Goal: Information Seeking & Learning: Check status

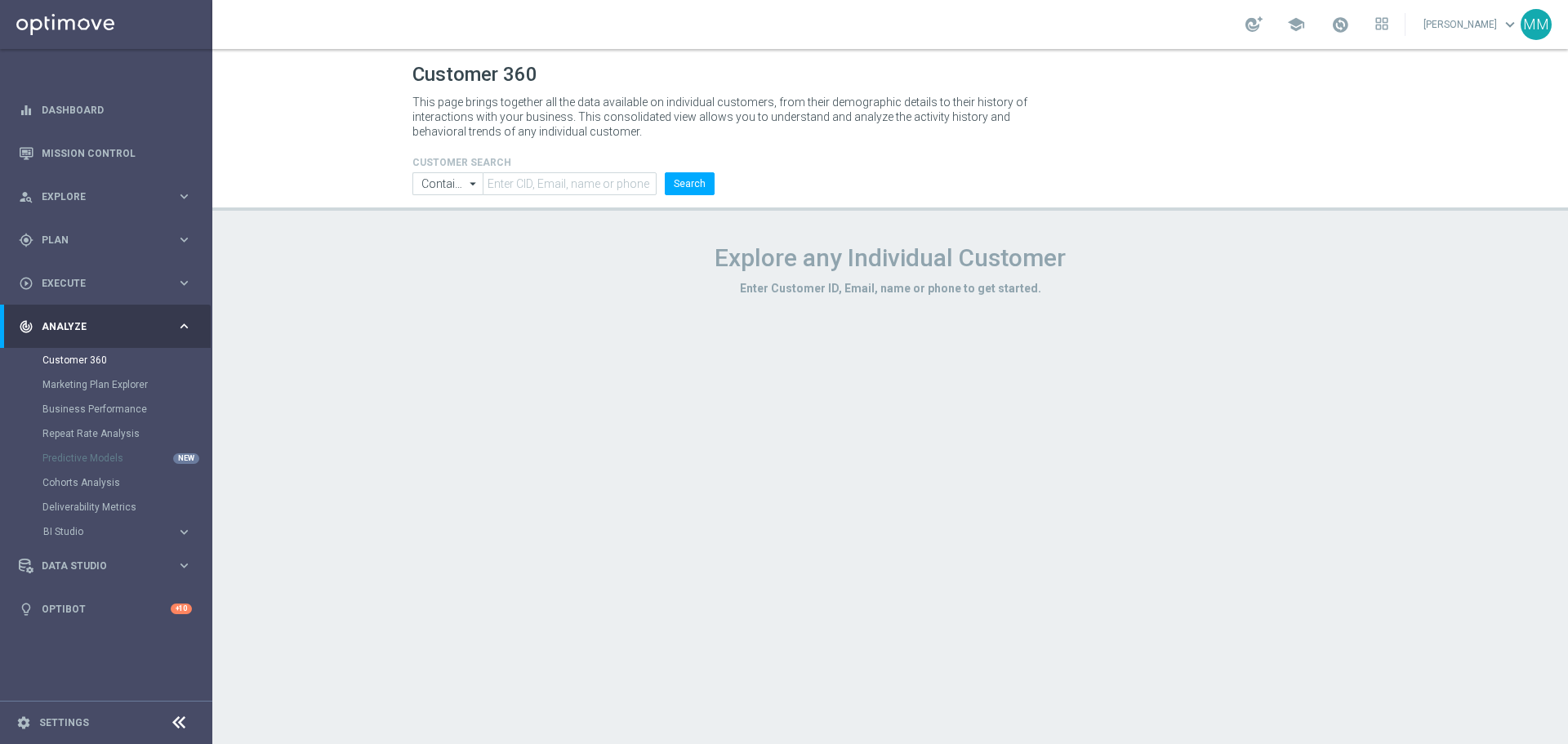
click at [120, 321] on span "Analyze" at bounding box center [109, 326] width 134 height 9
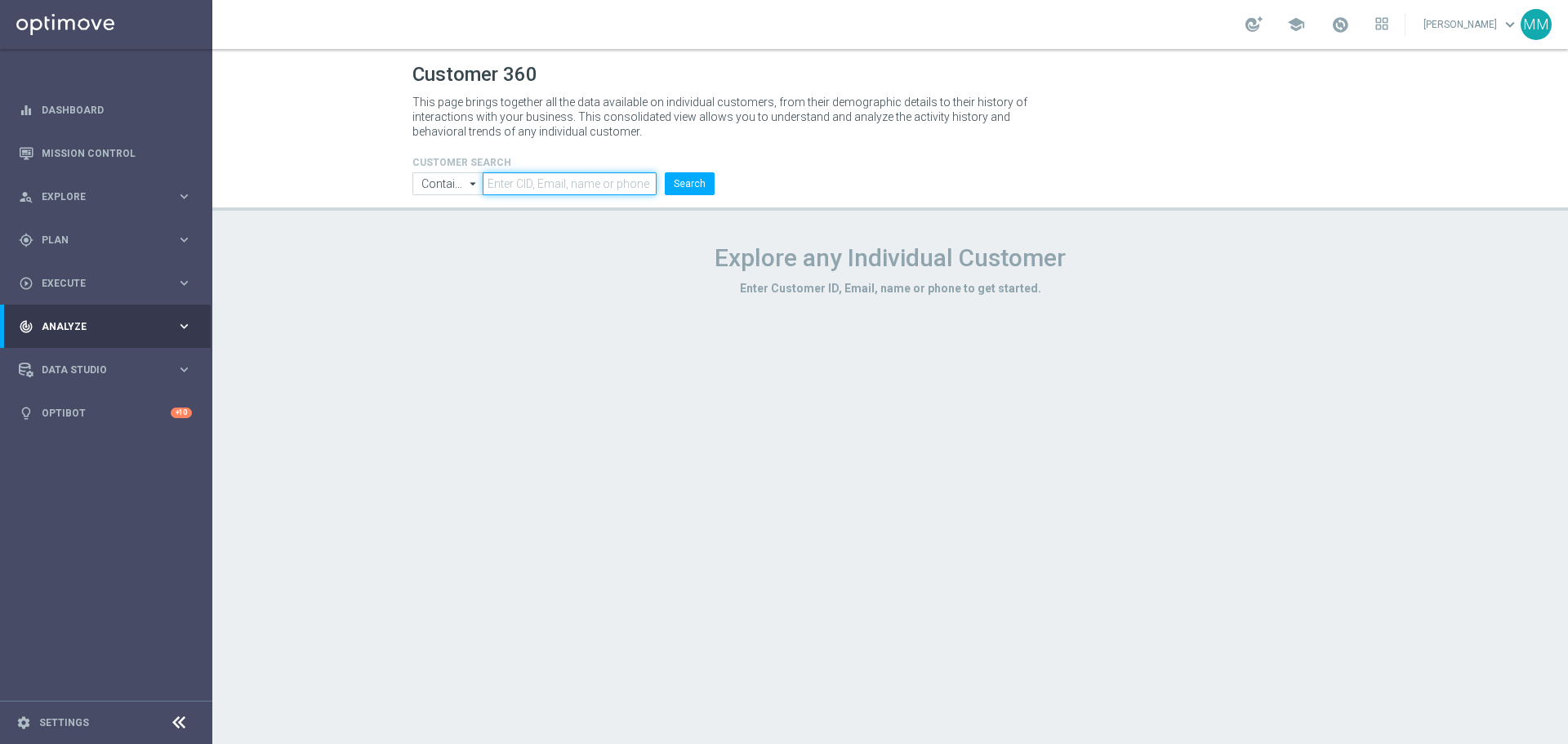
click at [587, 188] on input "text" at bounding box center [569, 183] width 174 height 23
paste input "2406634"
type input "2406634"
click at [689, 184] on button "Search" at bounding box center [689, 183] width 50 height 23
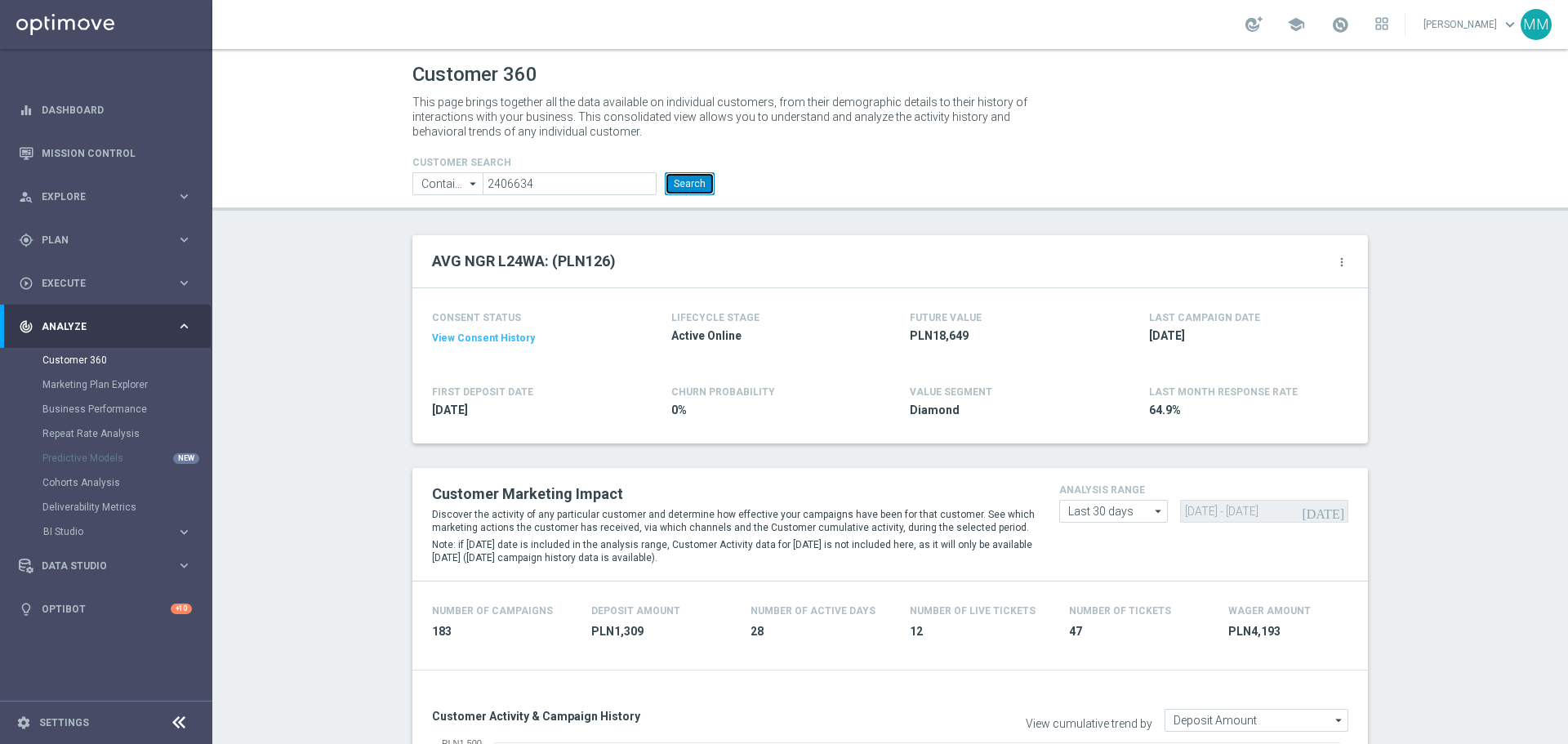
click at [690, 177] on button "Search" at bounding box center [689, 183] width 50 height 23
